Goal: Contribute content: Contribute content

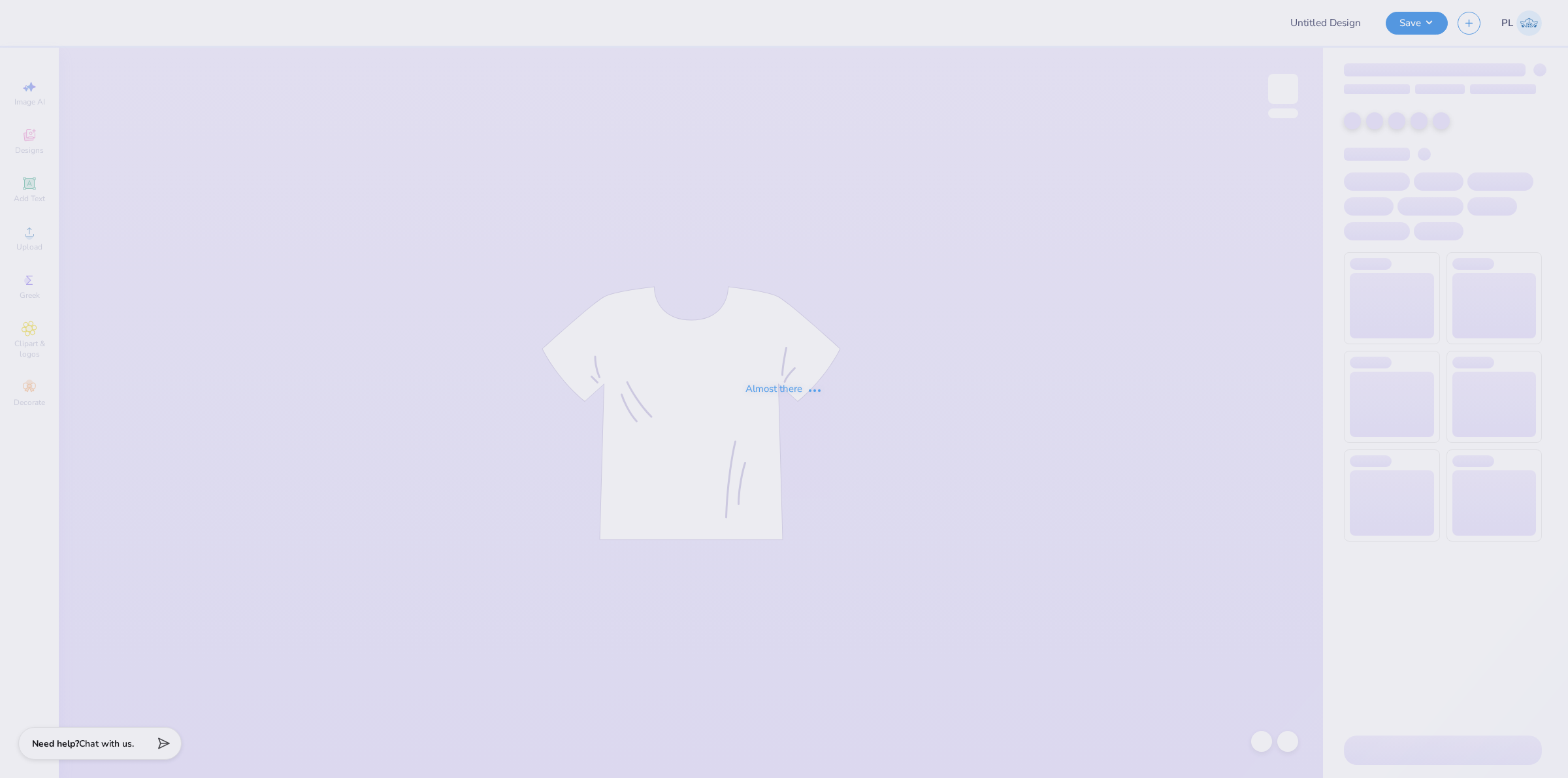
type input "AKPsi Dice Tshirt"
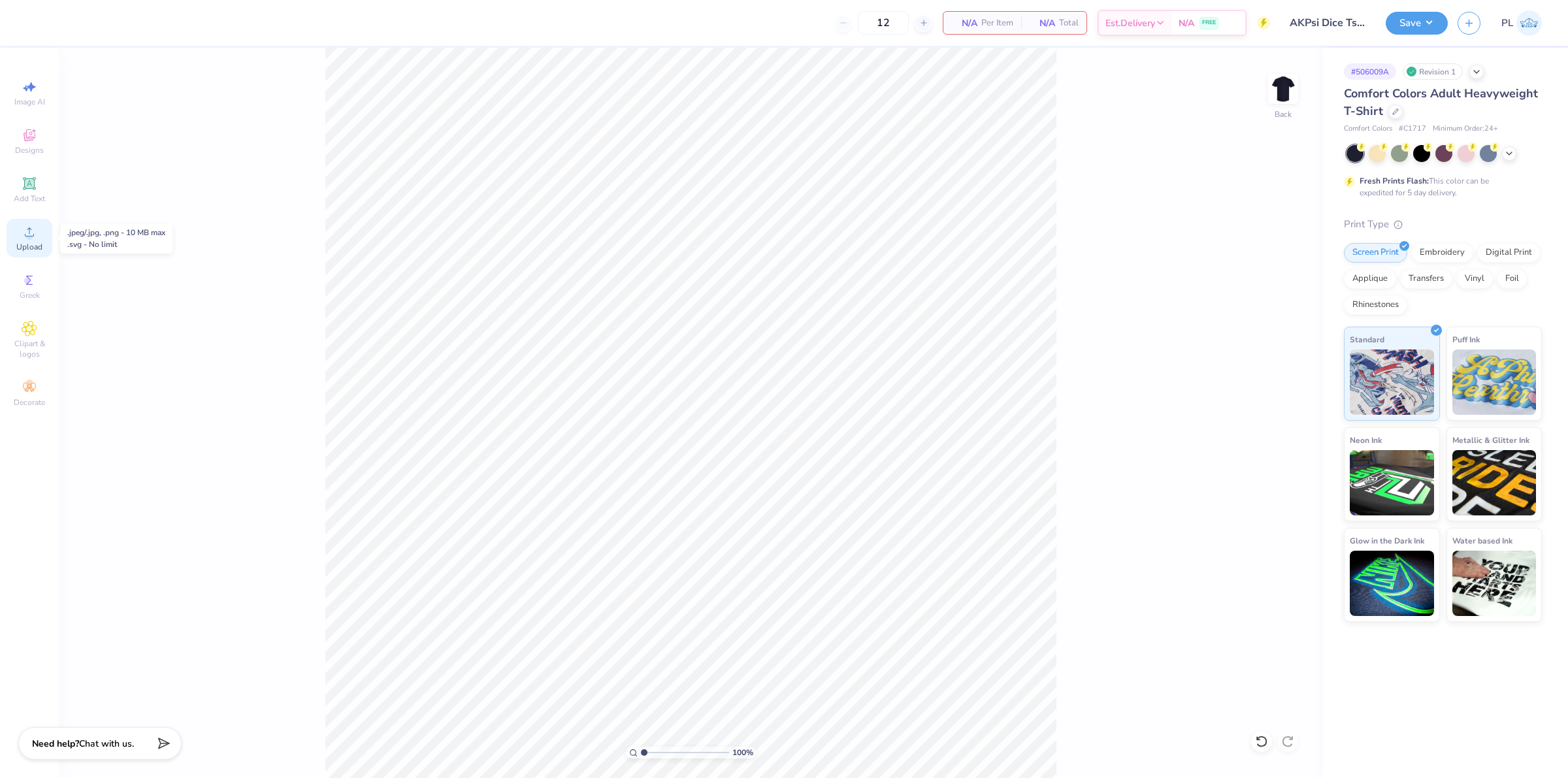
click at [28, 236] on circle at bounding box center [29, 235] width 7 height 7
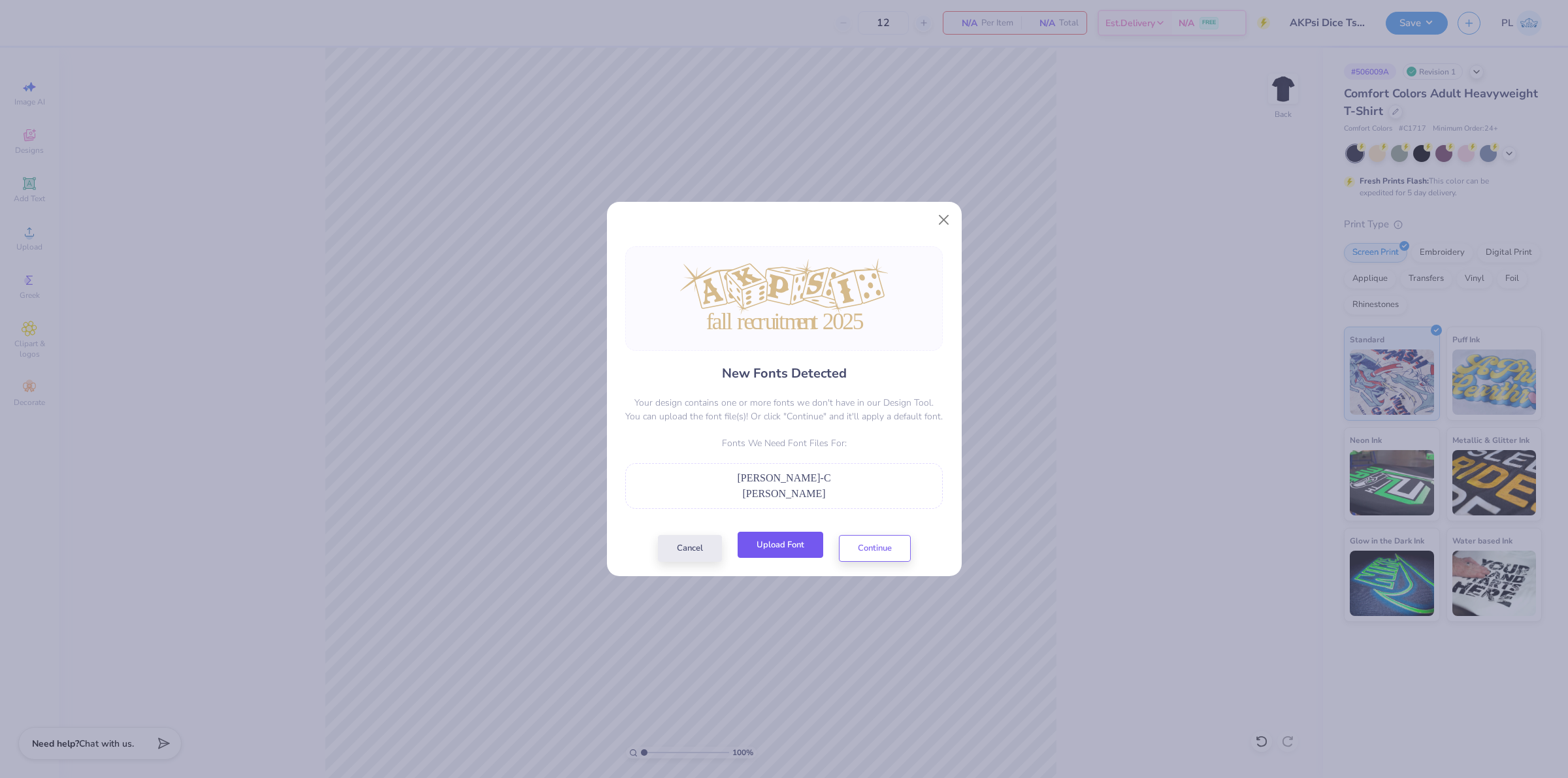
click at [772, 550] on button "Upload Font" at bounding box center [781, 545] width 86 height 27
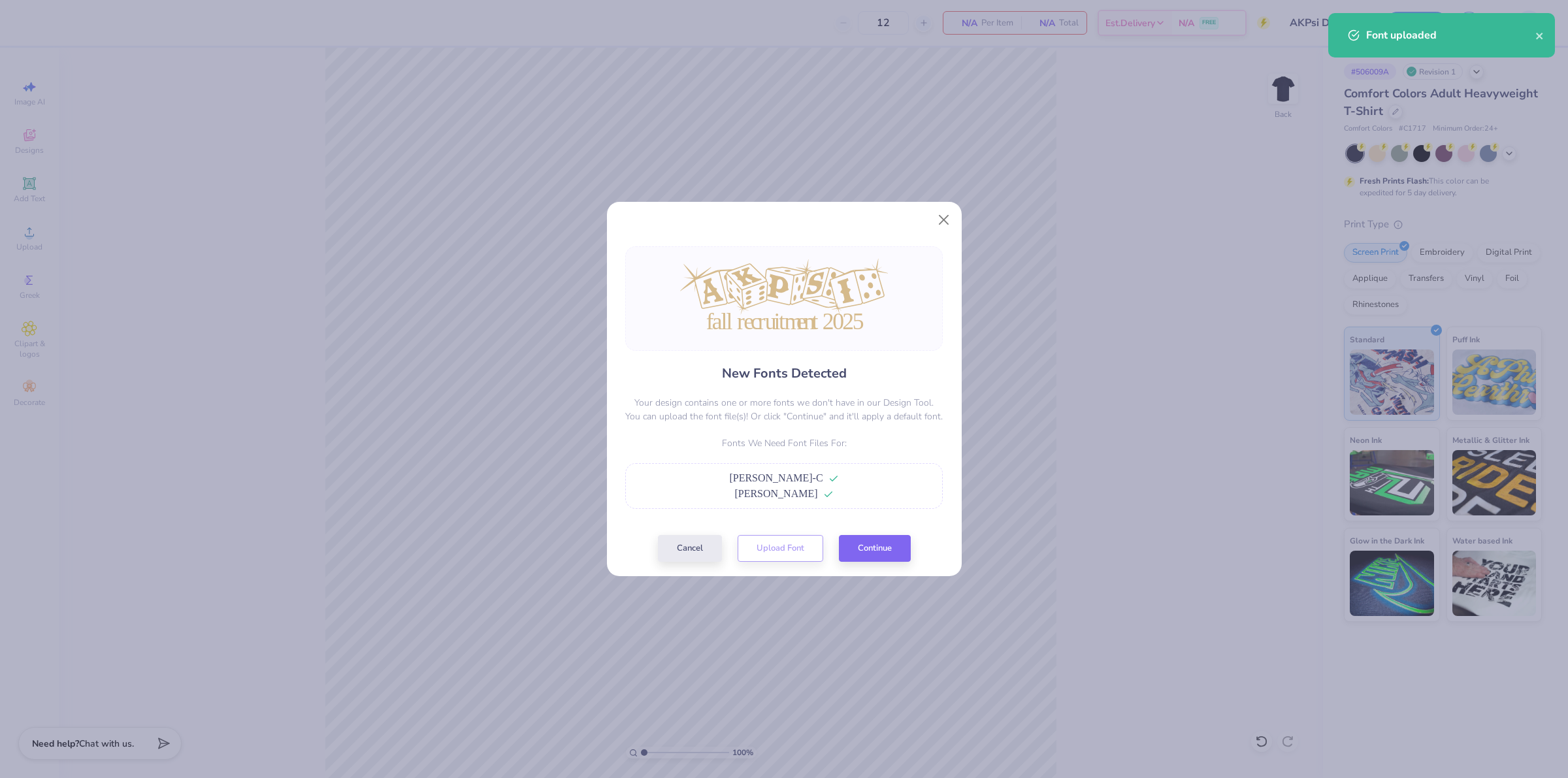
click at [885, 531] on div "New Fonts Detected Your design contains one or more fonts we don't have in our …" at bounding box center [784, 404] width 326 height 316
click at [888, 546] on button "Continue" at bounding box center [875, 545] width 72 height 27
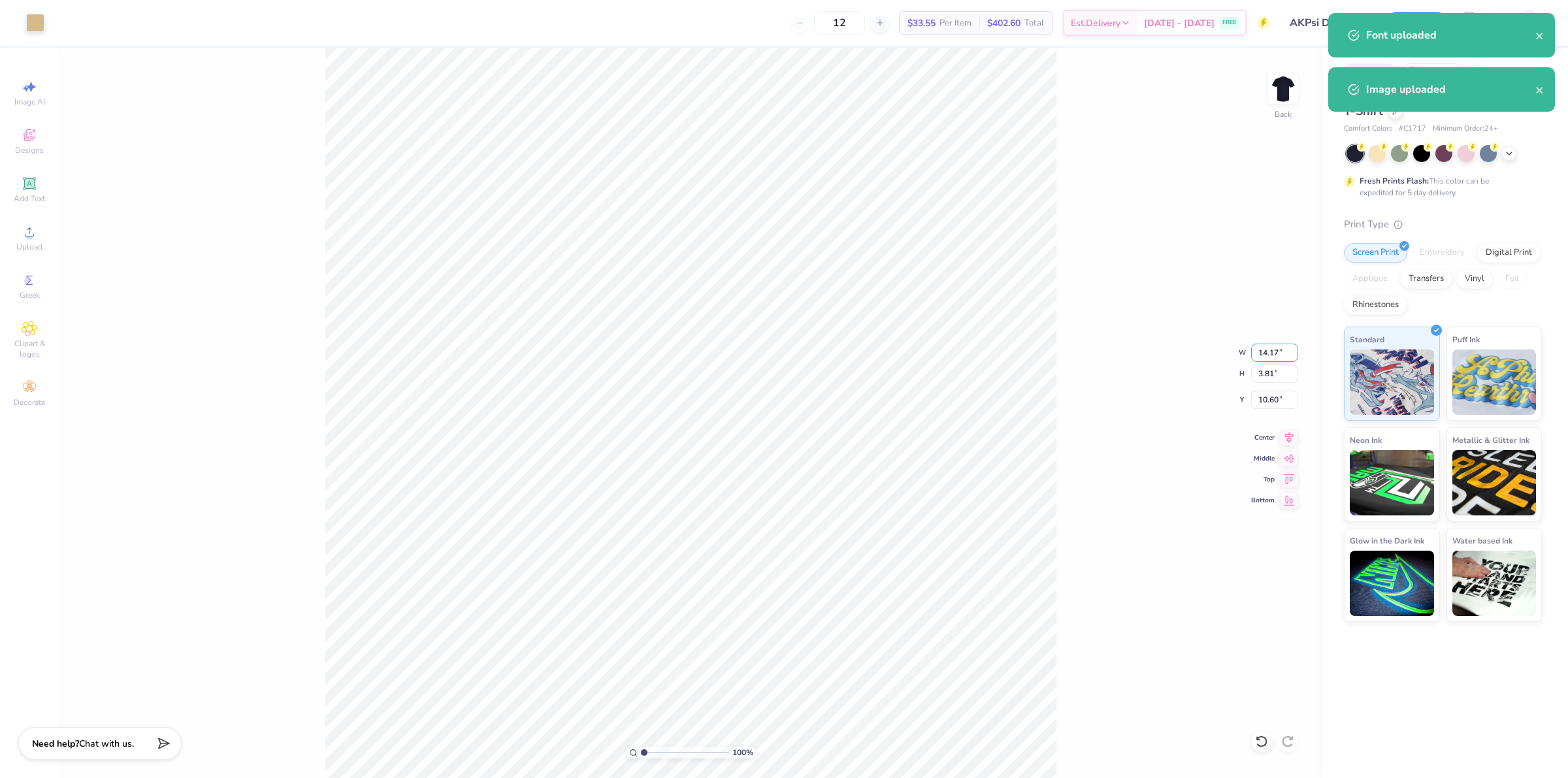
drag, startPoint x: 1279, startPoint y: 354, endPoint x: 1257, endPoint y: 360, distance: 22.8
click at [1257, 360] on input "14.17" at bounding box center [1275, 353] width 47 height 18
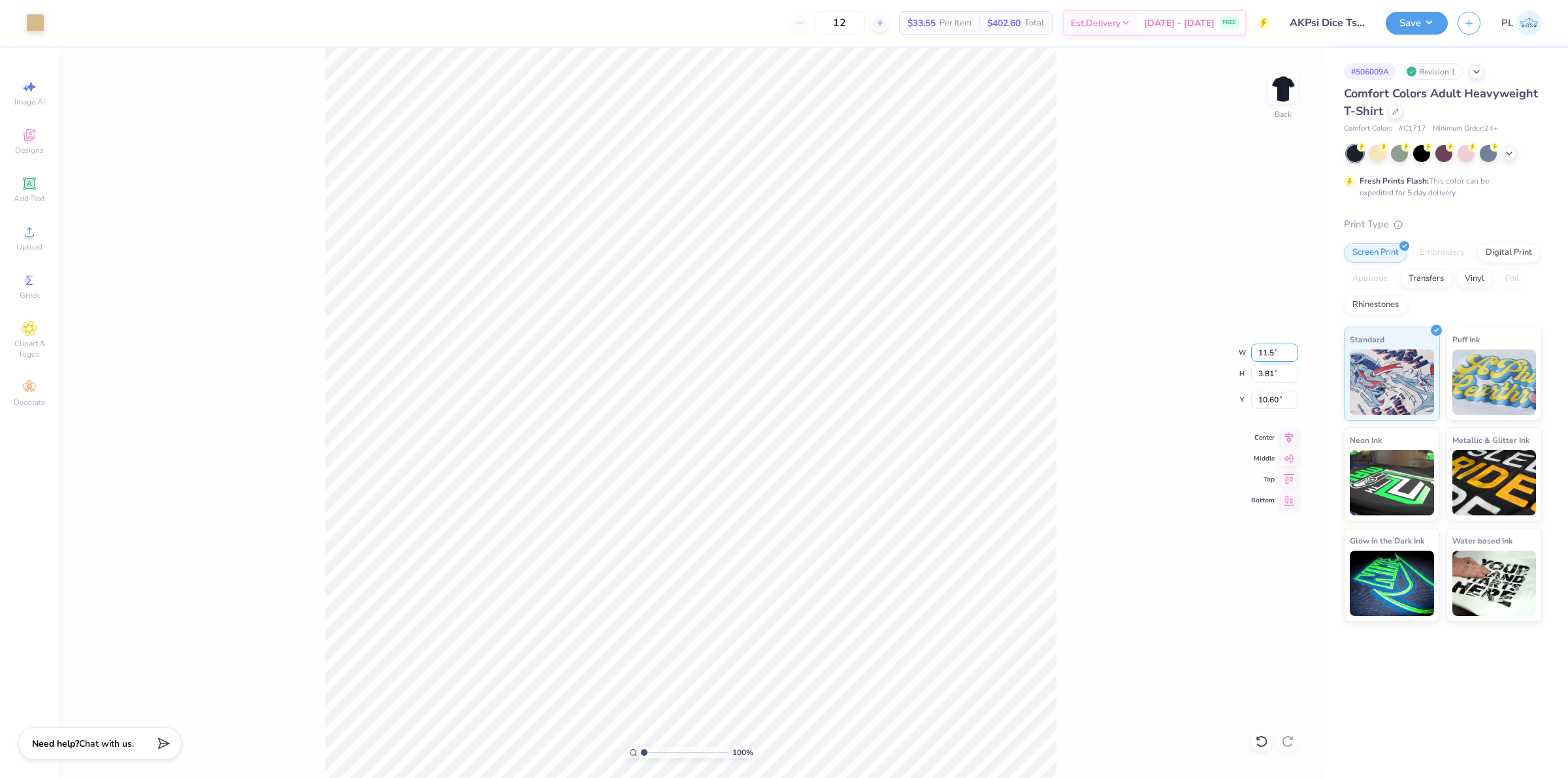
type input "11.50"
type input "3.09"
drag, startPoint x: 1253, startPoint y: 396, endPoint x: 1284, endPoint y: 396, distance: 31.0
click at [1284, 396] on input "10.96" at bounding box center [1275, 400] width 47 height 18
type input "3.00"
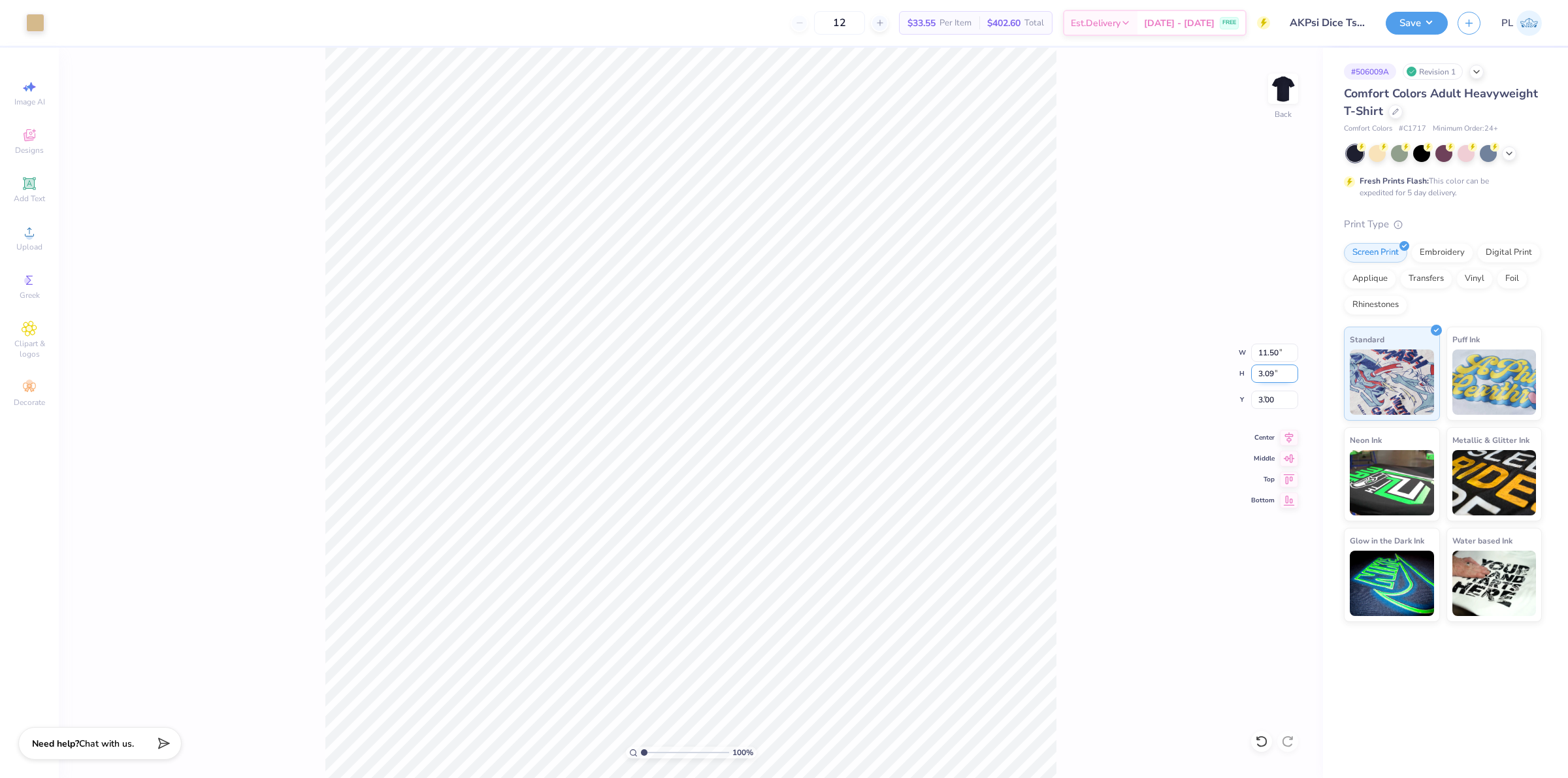
click at [1272, 376] on input "3.09" at bounding box center [1275, 373] width 47 height 18
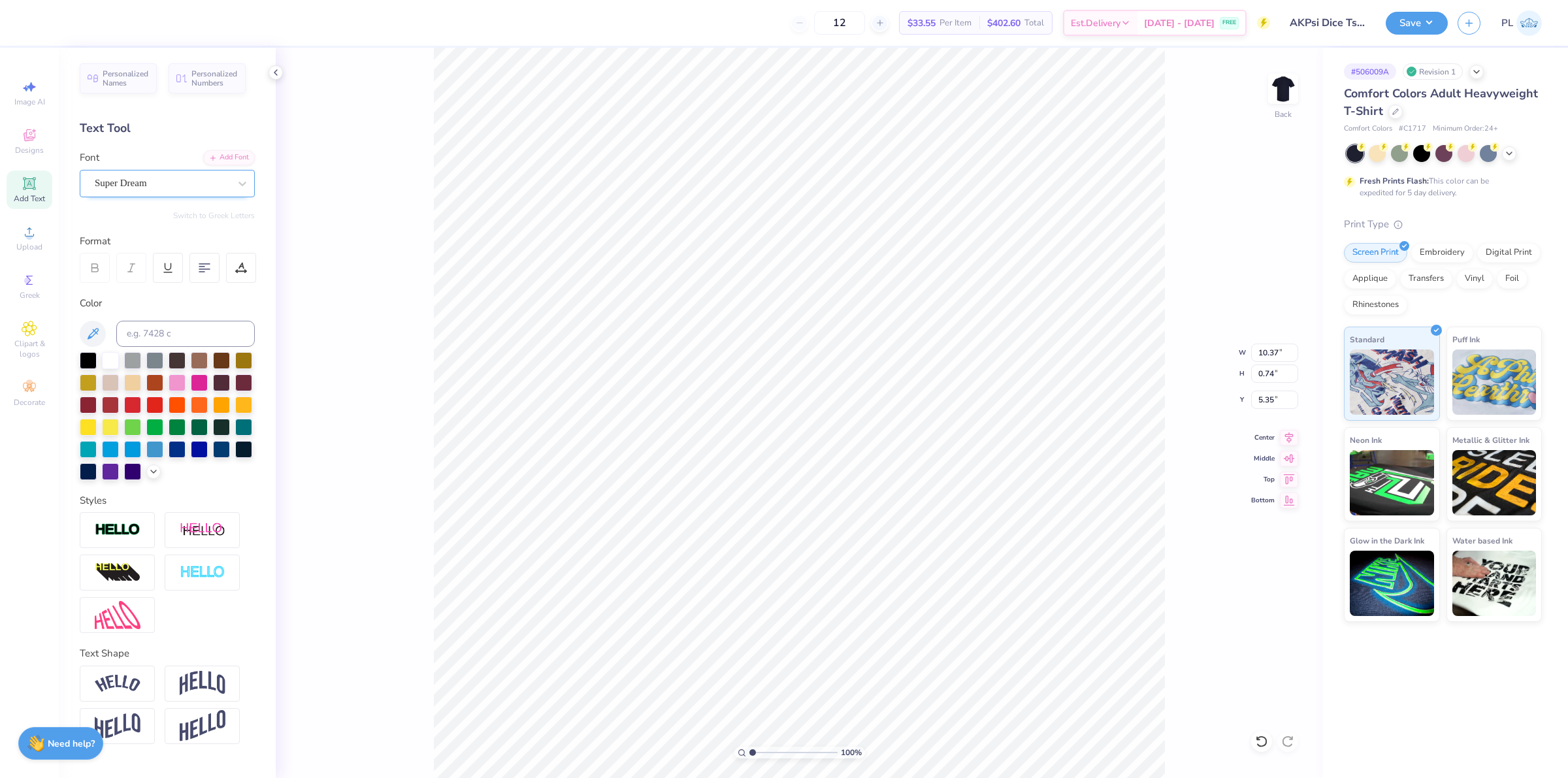
click at [184, 180] on div "Super Dream" at bounding box center [162, 183] width 137 height 20
click at [194, 286] on div "[PERSON_NAME]" at bounding box center [167, 286] width 141 height 14
type input "ama"
type input "7.24"
type input "0.70"
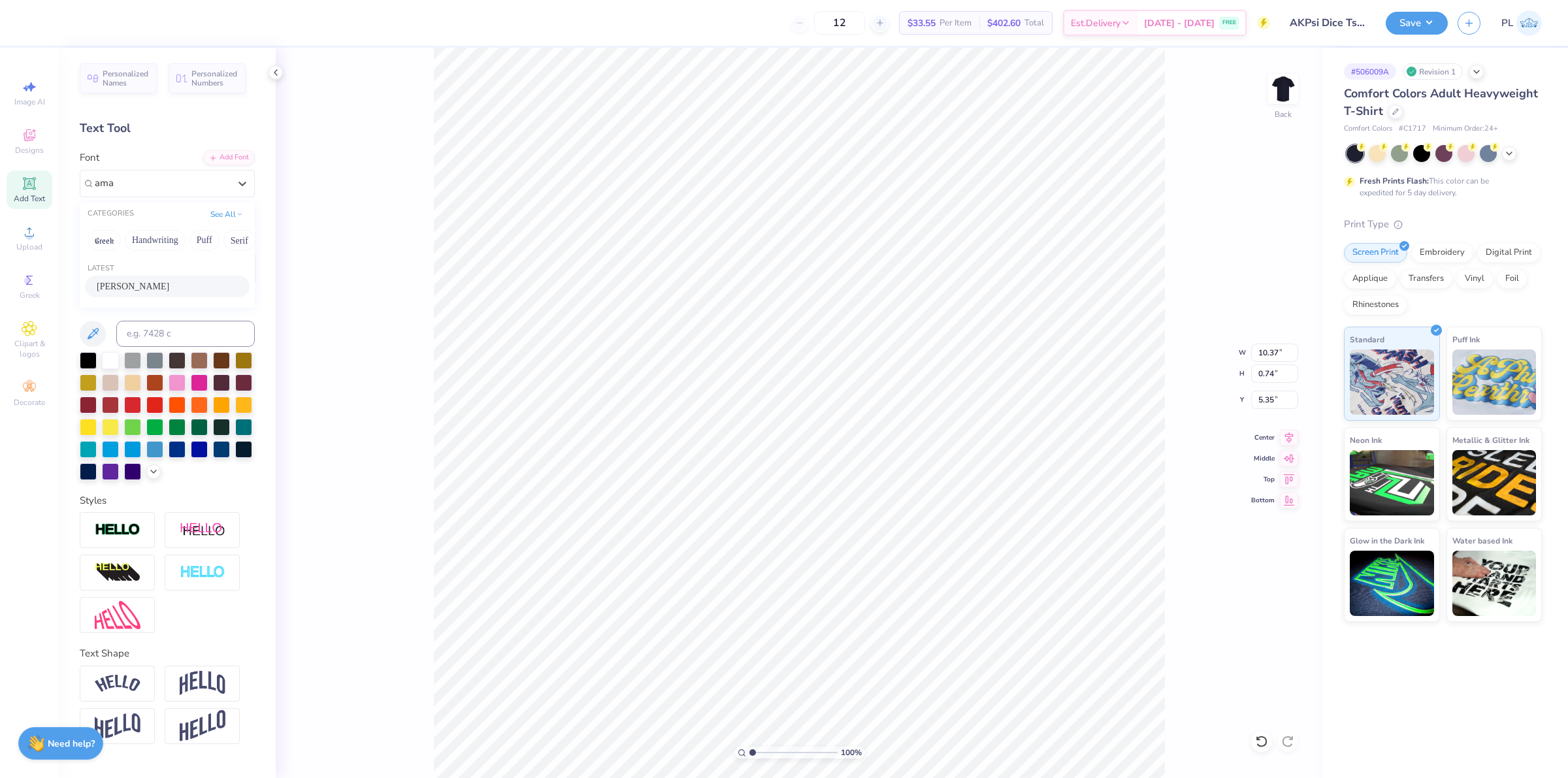
type input "5.44"
type input "7.24"
type input "0.70"
type input "5.44"
drag, startPoint x: 1276, startPoint y: 351, endPoint x: 1253, endPoint y: 356, distance: 23.5
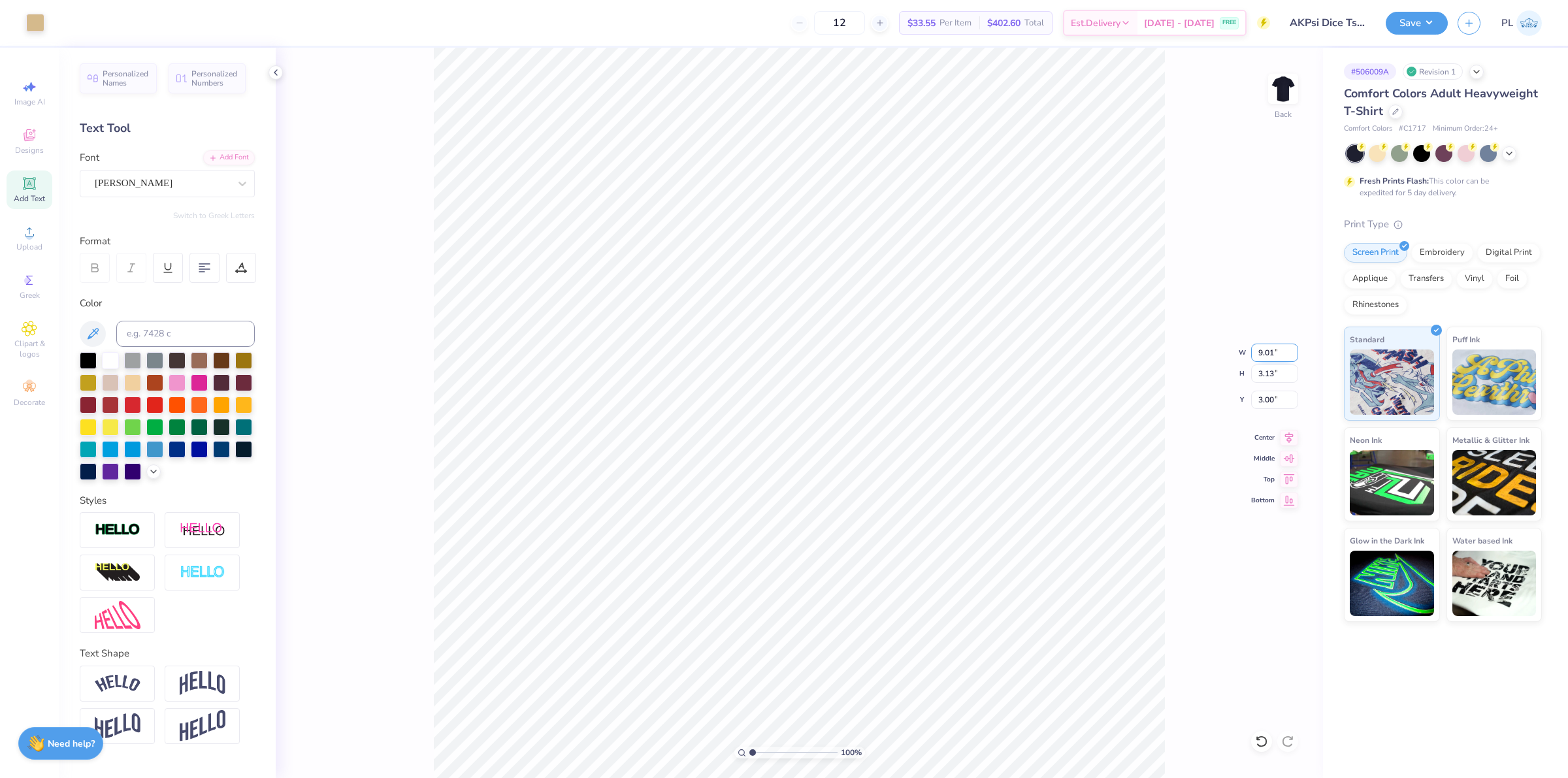
click at [1253, 356] on input "9.01" at bounding box center [1275, 353] width 47 height 18
type input "11.50"
type input "4.00"
type input "2.57"
drag, startPoint x: 1258, startPoint y: 401, endPoint x: 1275, endPoint y: 399, distance: 17.1
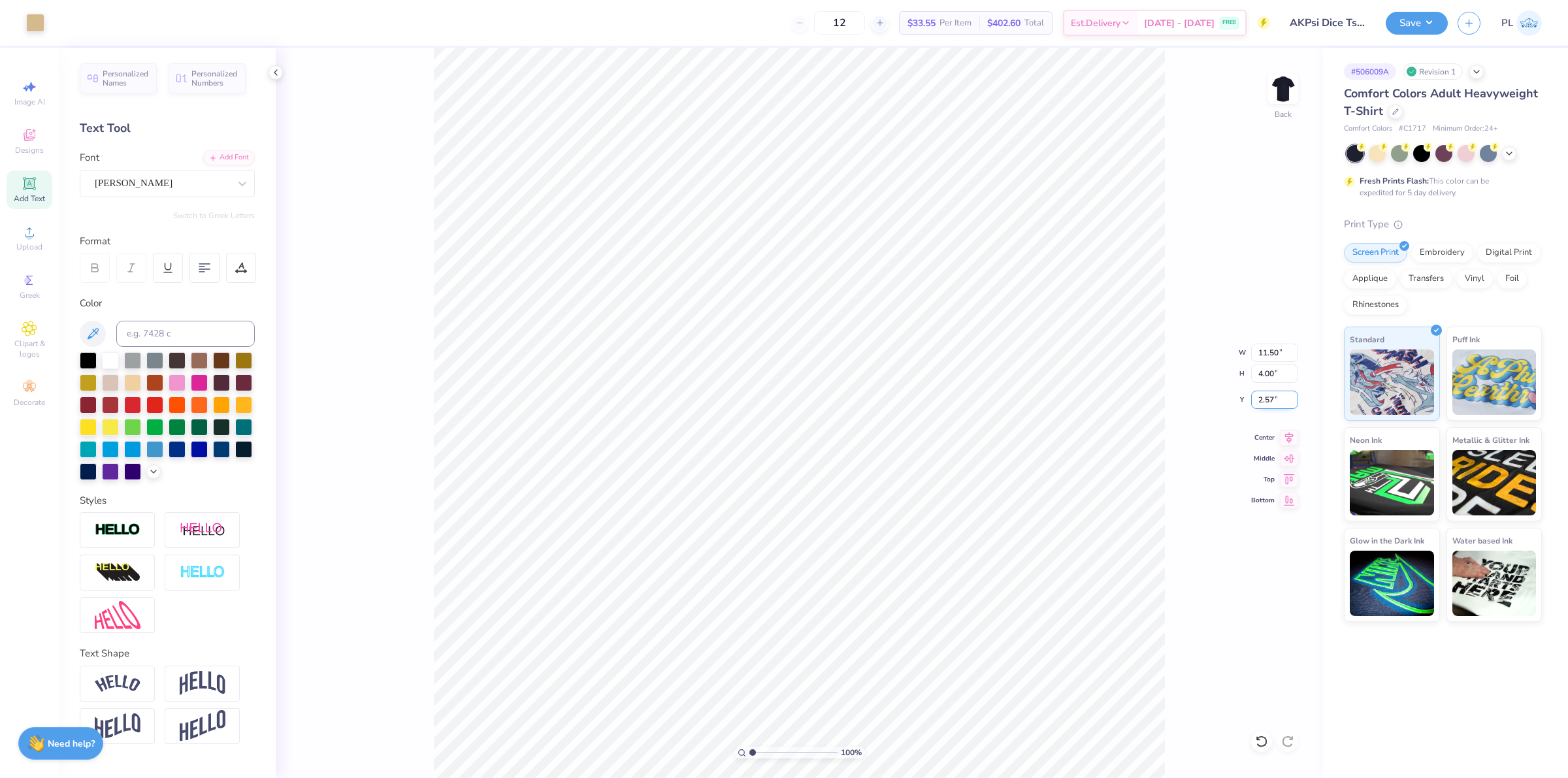
click at [1275, 399] on input "2.57" at bounding box center [1275, 400] width 47 height 18
click at [1267, 373] on input "4.00" at bounding box center [1275, 373] width 47 height 18
type input "3.00"
click at [1416, 24] on button "Save" at bounding box center [1417, 21] width 62 height 23
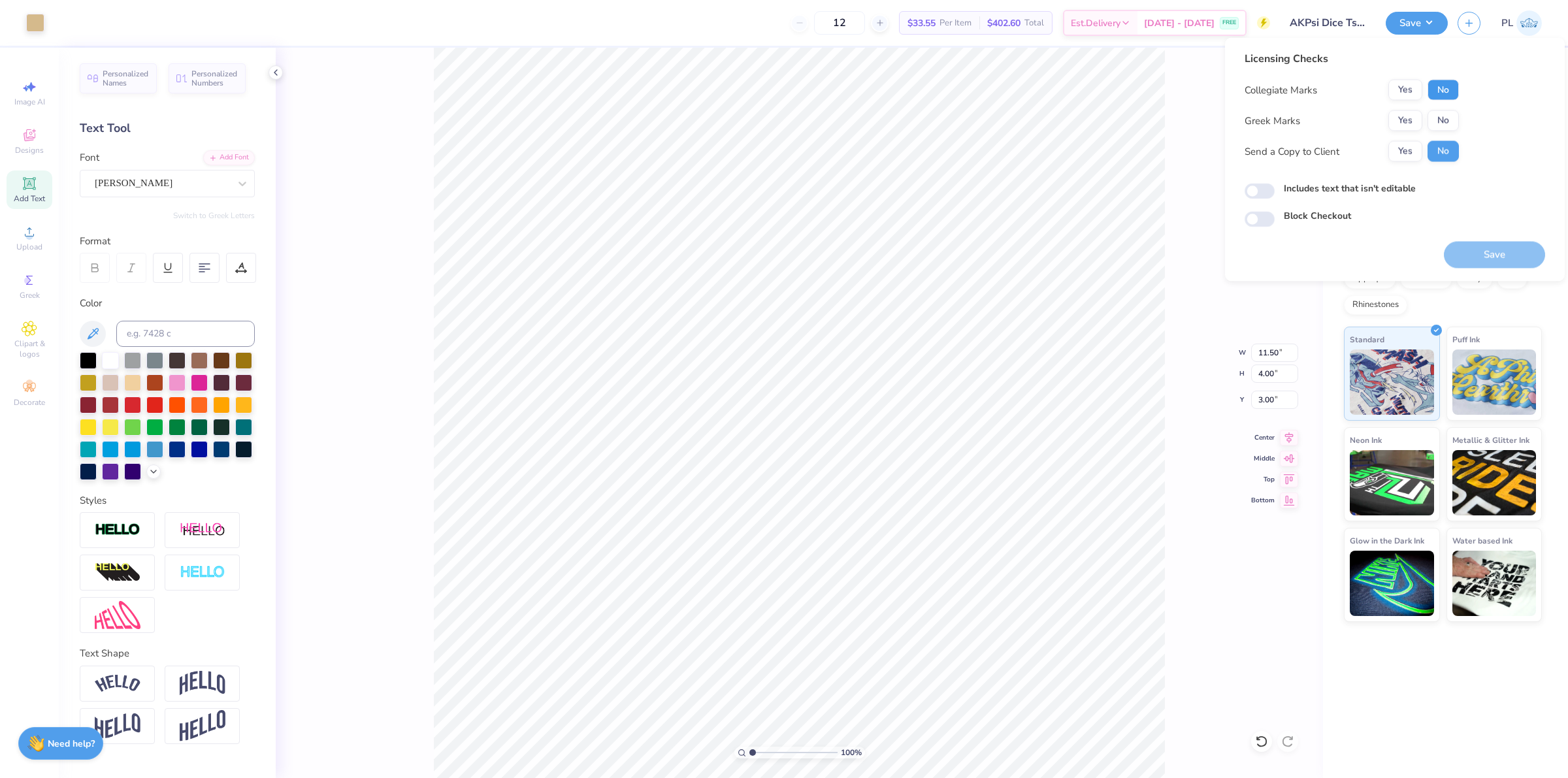
click at [1442, 90] on button "No" at bounding box center [1443, 90] width 31 height 21
click at [1413, 112] on button "Yes" at bounding box center [1406, 121] width 34 height 21
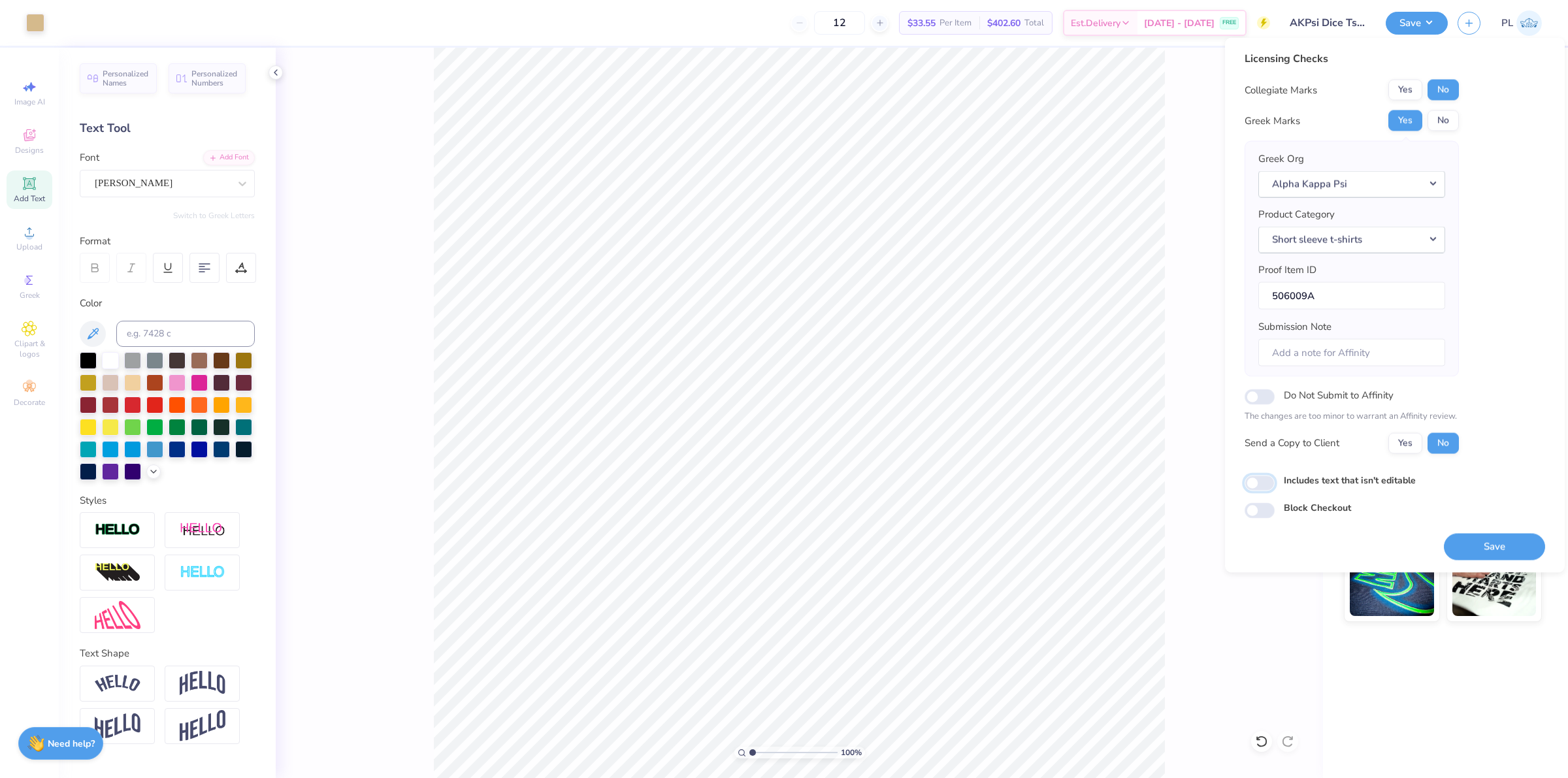
click at [1261, 482] on input "Includes text that isn't editable" at bounding box center [1260, 483] width 30 height 16
checkbox input "true"
click at [1511, 540] on button "Save" at bounding box center [1494, 546] width 101 height 27
